Goal: Find specific page/section: Find specific page/section

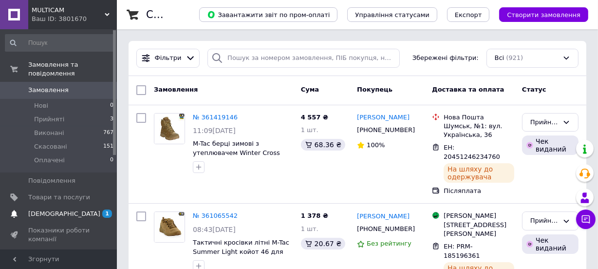
click at [108, 209] on span "1" at bounding box center [107, 213] width 10 height 8
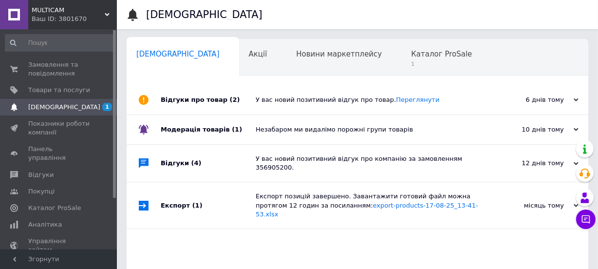
scroll to position [0, 5]
